Goal: Transaction & Acquisition: Purchase product/service

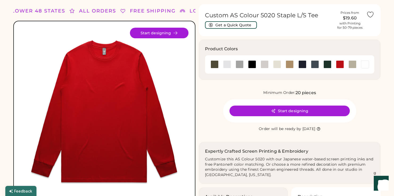
scroll to position [11, 0]
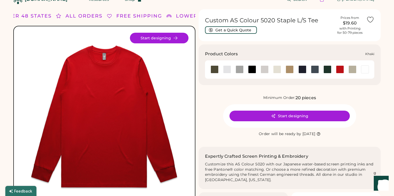
click at [290, 69] on div at bounding box center [290, 70] width 8 height 8
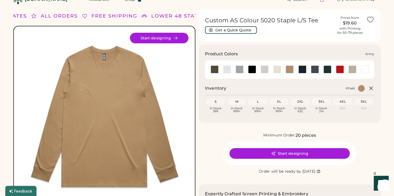
click at [214, 67] on div at bounding box center [215, 70] width 8 height 8
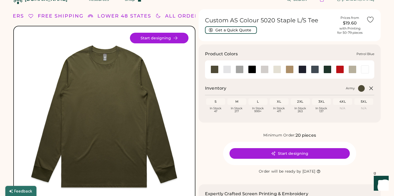
click at [314, 71] on div at bounding box center [315, 70] width 8 height 8
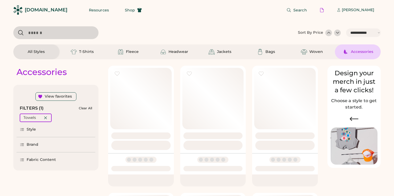
select select "*****"
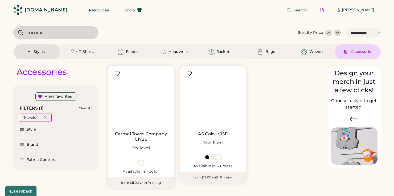
click at [74, 36] on input "input" at bounding box center [55, 32] width 85 height 13
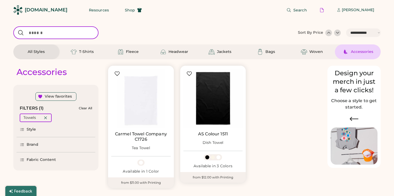
paste input "**********"
type input "**********"
select select "*****"
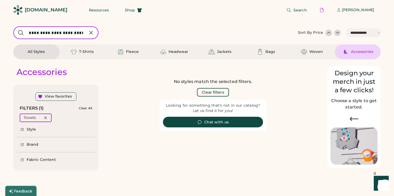
drag, startPoint x: 48, startPoint y: 33, endPoint x: -2, endPoint y: 29, distance: 50.3
click at [0, 29] on html "**********" at bounding box center [197, 98] width 394 height 196
type input "**********"
click at [217, 91] on button "Clear filters" at bounding box center [213, 92] width 32 height 9
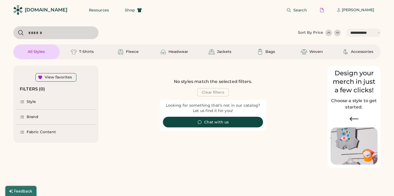
select select "*"
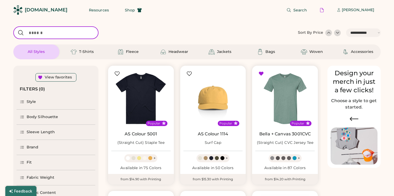
click at [61, 34] on input "input" at bounding box center [55, 32] width 85 height 13
paste input "**********"
type input "**********"
select select "**********"
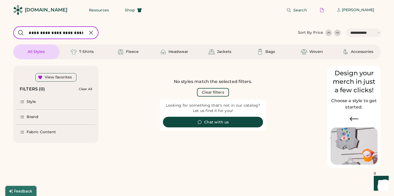
scroll to position [0, 54]
drag, startPoint x: 81, startPoint y: 33, endPoint x: 125, endPoint y: 33, distance: 44.2
click at [125, 33] on div at bounding box center [154, 32] width 282 height 13
drag, startPoint x: 48, startPoint y: 33, endPoint x: -2, endPoint y: 32, distance: 50.4
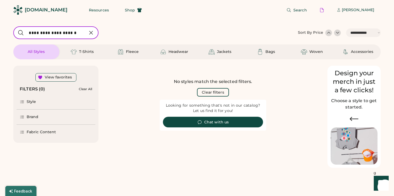
click at [0, 32] on html "**********" at bounding box center [197, 98] width 394 height 196
type input "**********"
select select "*"
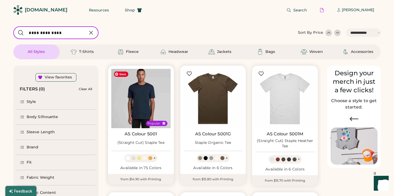
click at [142, 102] on img at bounding box center [140, 98] width 59 height 59
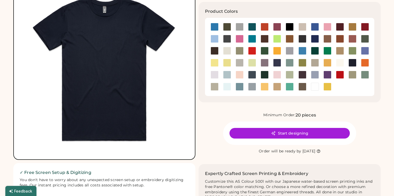
scroll to position [57, 0]
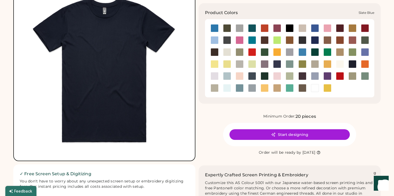
click at [237, 88] on div at bounding box center [240, 88] width 8 height 8
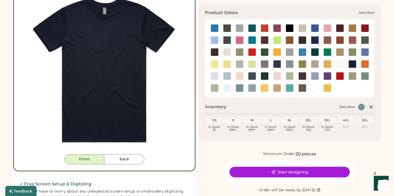
click at [242, 88] on div at bounding box center [240, 88] width 8 height 8
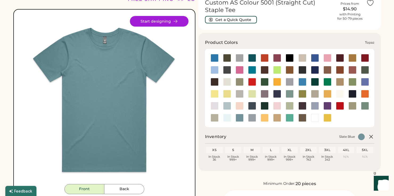
scroll to position [27, 0]
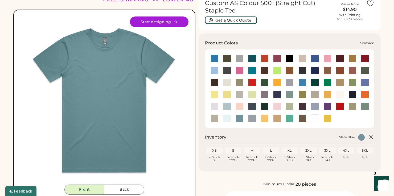
click at [227, 120] on div at bounding box center [227, 119] width 8 height 8
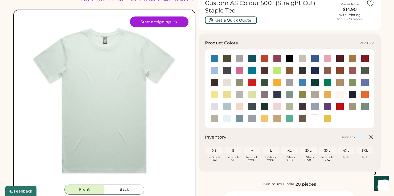
click at [227, 108] on div at bounding box center [227, 107] width 8 height 8
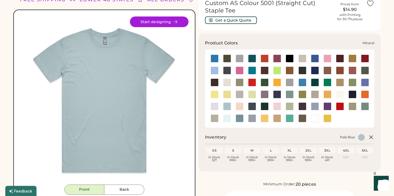
click at [292, 95] on div at bounding box center [290, 95] width 8 height 8
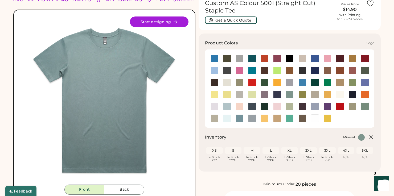
click at [367, 106] on div at bounding box center [365, 107] width 8 height 8
click at [239, 118] on div at bounding box center [240, 119] width 8 height 8
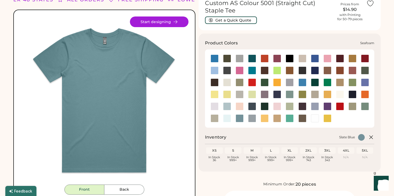
click at [229, 119] on div at bounding box center [227, 119] width 8 height 8
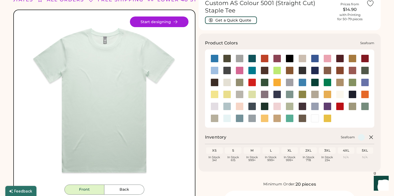
click at [229, 119] on div at bounding box center [227, 119] width 8 height 8
click at [228, 104] on div at bounding box center [227, 107] width 8 height 8
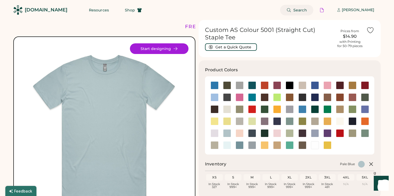
click at [291, 11] on icon at bounding box center [289, 10] width 5 height 5
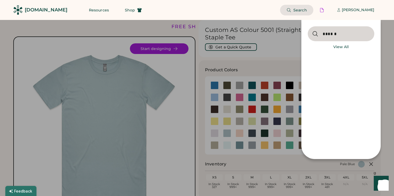
type input "******"
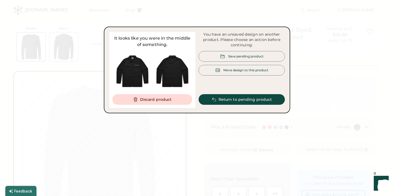
click at [239, 72] on div "Move design to this product" at bounding box center [246, 70] width 45 height 5
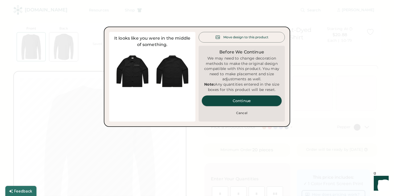
click at [249, 106] on button "Continue" at bounding box center [242, 101] width 80 height 11
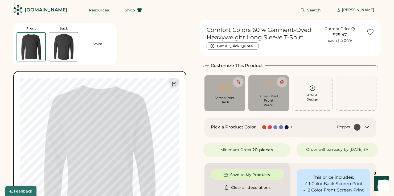
click at [67, 45] on img at bounding box center [63, 47] width 29 height 29
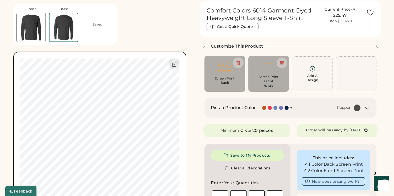
scroll to position [20, 0]
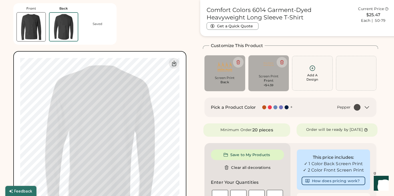
click at [225, 67] on img at bounding box center [224, 67] width 33 height 16
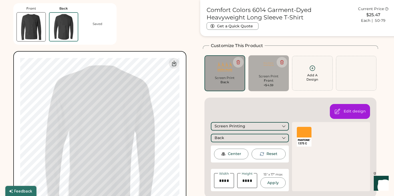
click at [225, 67] on img at bounding box center [224, 67] width 33 height 16
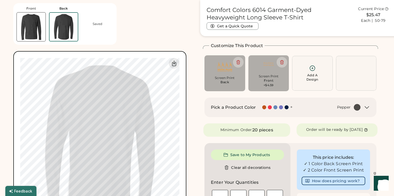
click at [225, 67] on img at bounding box center [224, 67] width 33 height 16
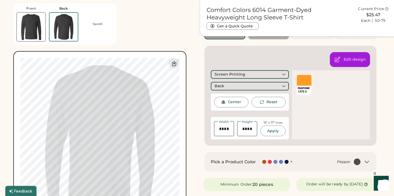
scroll to position [58, 0]
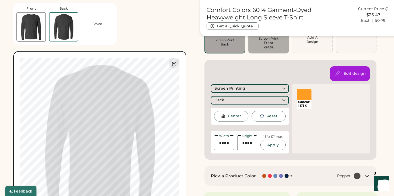
click at [310, 94] on div at bounding box center [304, 94] width 15 height 11
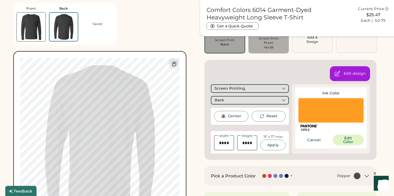
click at [310, 94] on div "Ink Color" at bounding box center [331, 93] width 65 height 5
click at [277, 147] on button "Apply" at bounding box center [273, 145] width 25 height 11
click at [256, 70] on div "Edit design Screen Printing Back Center Reset Width Height 15" x 17" max Apply …" at bounding box center [291, 110] width 172 height 100
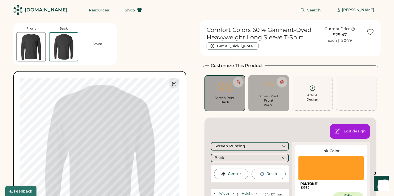
click at [227, 86] on img at bounding box center [224, 87] width 33 height 16
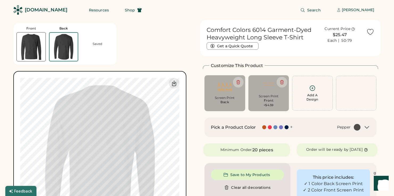
click at [227, 86] on img at bounding box center [224, 87] width 33 height 16
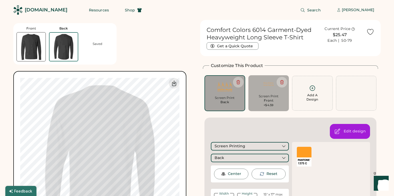
click at [227, 86] on img at bounding box center [224, 87] width 33 height 16
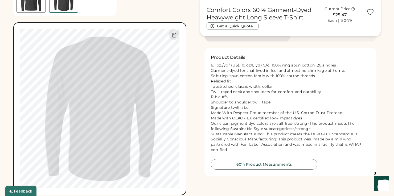
scroll to position [287, 0]
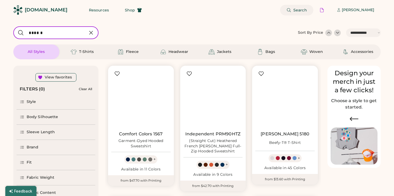
select select "*****"
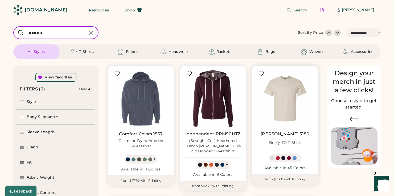
scroll to position [86, 0]
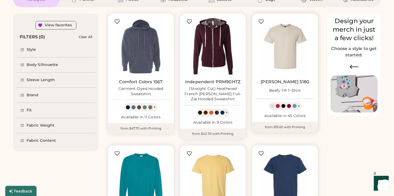
select select "*****"
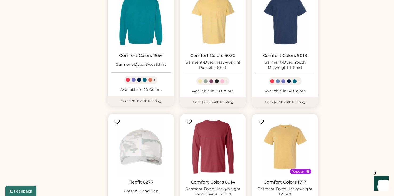
scroll to position [0, 0]
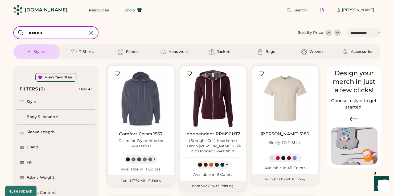
click at [94, 31] on icon at bounding box center [91, 33] width 6 height 6
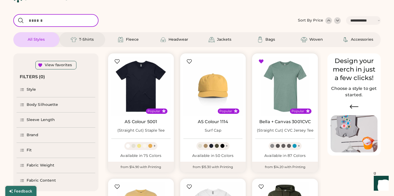
scroll to position [15, 0]
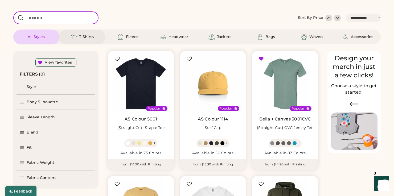
click at [90, 36] on div "T-Shirts" at bounding box center [86, 36] width 15 height 5
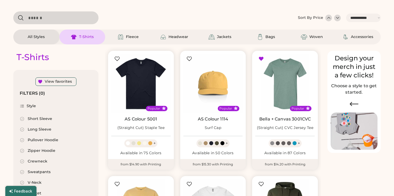
select select "*"
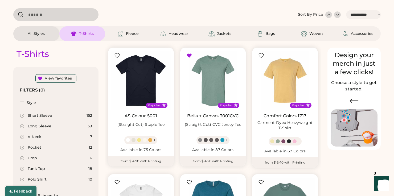
scroll to position [16, 0]
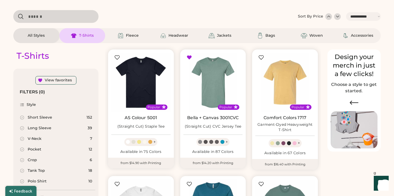
click at [81, 15] on input "input" at bounding box center [55, 16] width 85 height 13
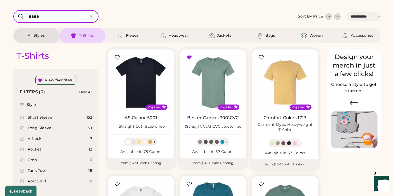
type input "****"
select select "*"
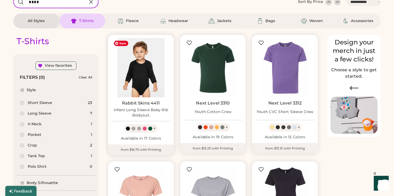
scroll to position [30, 0]
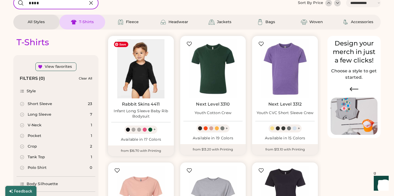
click at [139, 78] on img at bounding box center [140, 68] width 59 height 59
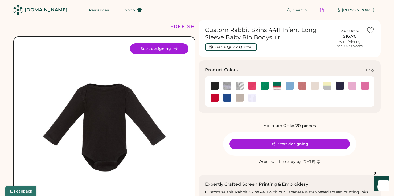
click at [341, 86] on img at bounding box center [340, 86] width 8 height 8
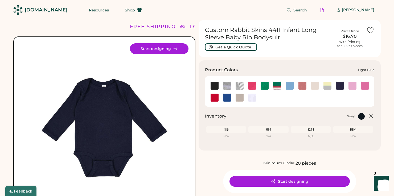
click at [290, 85] on img at bounding box center [290, 86] width 8 height 8
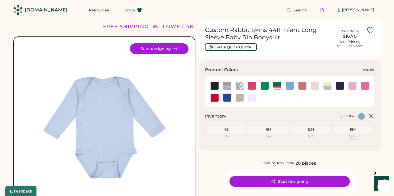
click at [240, 98] on img at bounding box center [240, 98] width 8 height 8
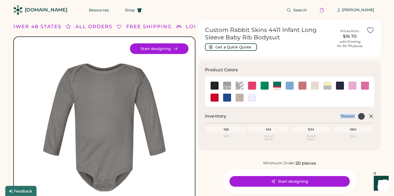
drag, startPoint x: 341, startPoint y: 116, endPoint x: 354, endPoint y: 116, distance: 13.6
click at [354, 116] on div "Titanium" at bounding box center [348, 116] width 14 height 4
copy div "Titanium"
click at [304, 10] on span "Search" at bounding box center [301, 10] width 14 height 4
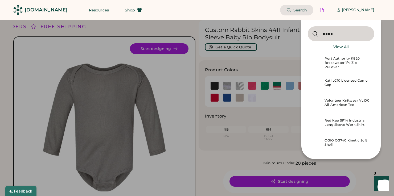
type input "****"
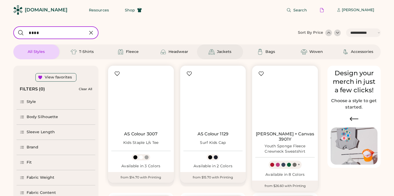
select select "*****"
select select "*"
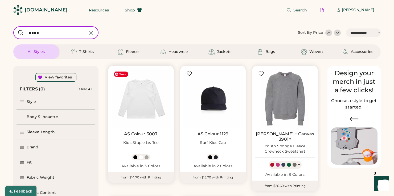
click at [133, 101] on img at bounding box center [140, 98] width 59 height 59
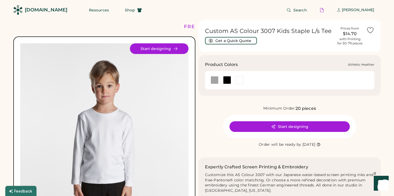
click at [214, 80] on div at bounding box center [215, 80] width 8 height 8
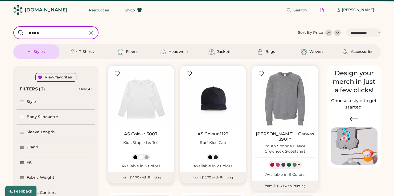
select select "*****"
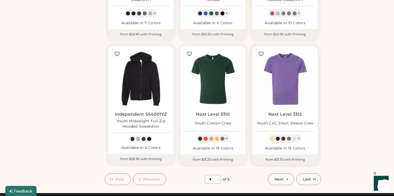
scroll to position [404, 0]
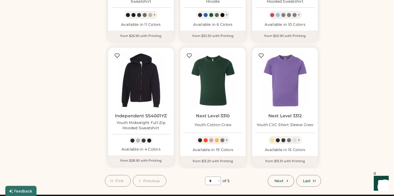
click at [281, 179] on span "Next" at bounding box center [279, 181] width 9 height 4
select select "*"
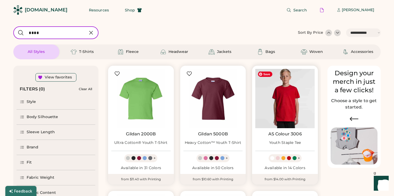
click at [288, 103] on img at bounding box center [284, 98] width 59 height 59
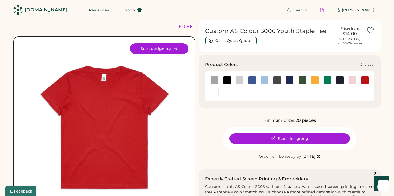
click at [277, 82] on div at bounding box center [277, 80] width 8 height 8
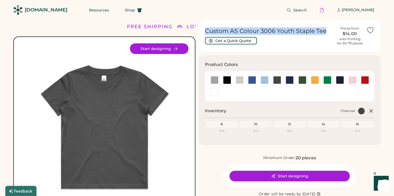
drag, startPoint x: 326, startPoint y: 32, endPoint x: 200, endPoint y: 28, distance: 126.3
click at [200, 28] on div "Custom AS Colour 3006 Youth Staple Tee Get a Quick Quote Prices from $14.00 wit…" at bounding box center [290, 36] width 182 height 32
copy h1 "Custom AS Colour 3006 Youth Staple Tee"
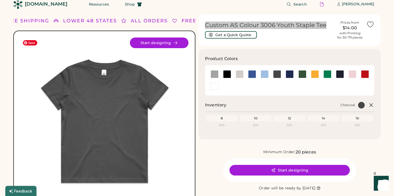
scroll to position [6, 0]
